Goal: Find specific page/section: Find specific page/section

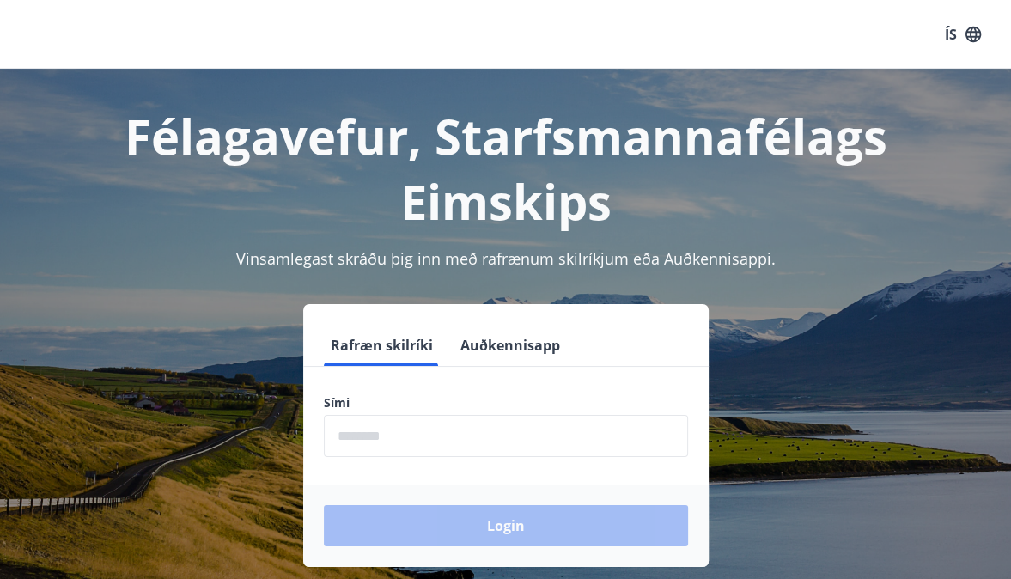
click at [568, 467] on form "Rafræn skilríki Auðkennisapp Sími ​ Login" at bounding box center [505, 446] width 405 height 242
click at [570, 446] on input "phone" at bounding box center [506, 436] width 364 height 42
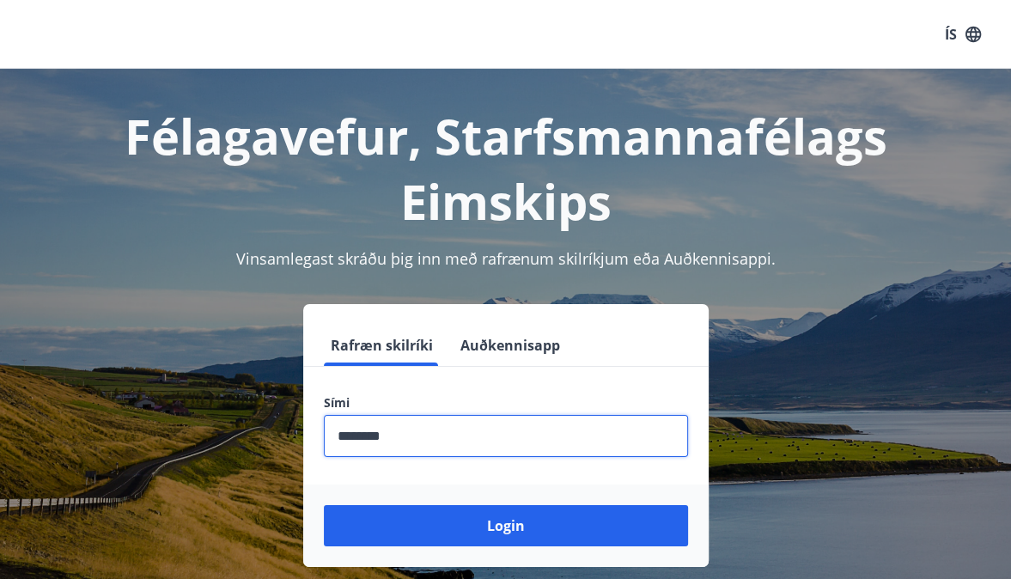
type input "********"
click at [324, 505] on button "Login" at bounding box center [506, 525] width 364 height 41
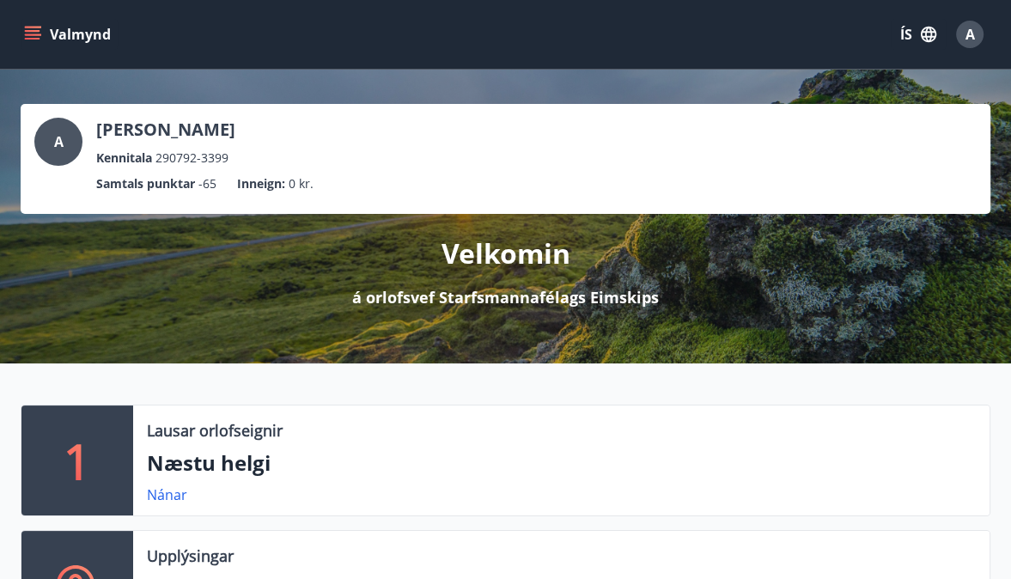
click at [35, 35] on icon "menu" at bounding box center [34, 34] width 19 height 2
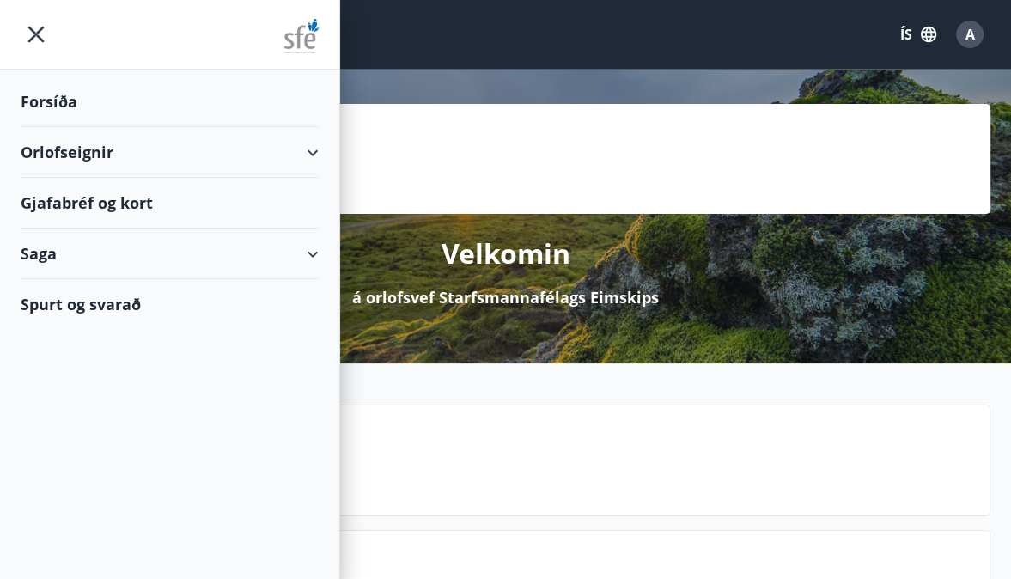
click at [137, 199] on div "Gjafabréf og kort" at bounding box center [170, 203] width 298 height 51
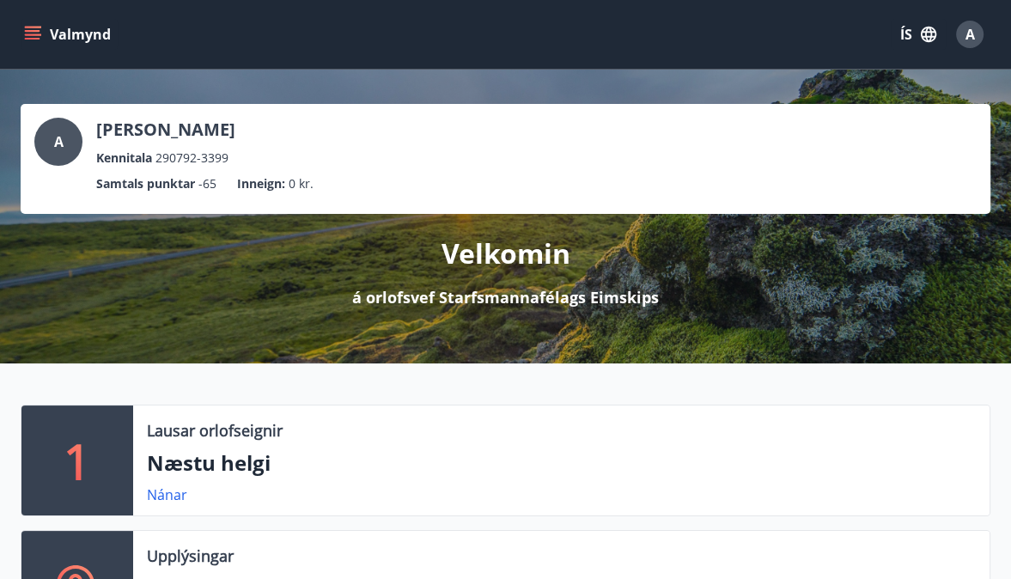
click at [27, 32] on icon "menu" at bounding box center [32, 31] width 15 height 2
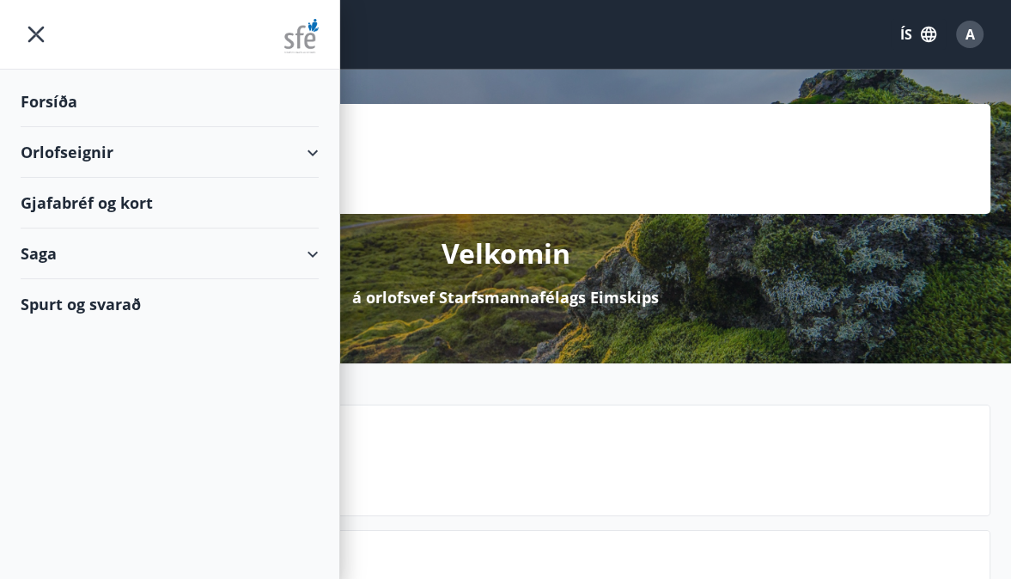
click at [58, 214] on div "Gjafabréf og kort" at bounding box center [170, 203] width 298 height 51
